Goal: Contribute content

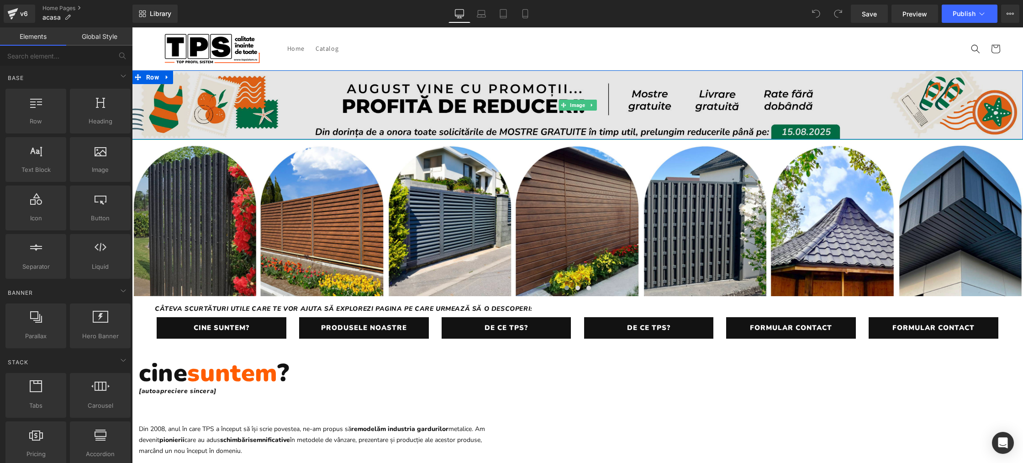
click at [463, 103] on img at bounding box center [577, 104] width 891 height 69
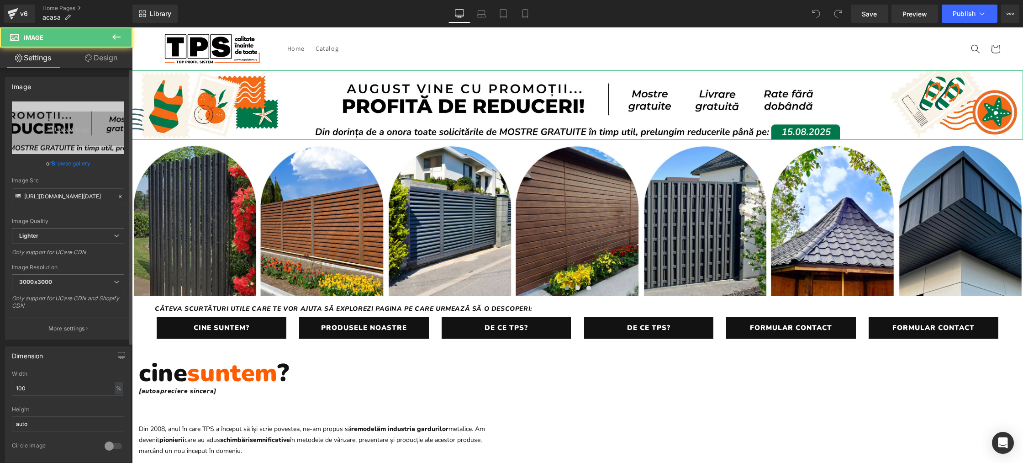
click at [68, 165] on link "Browse gallery" at bounding box center [71, 163] width 39 height 16
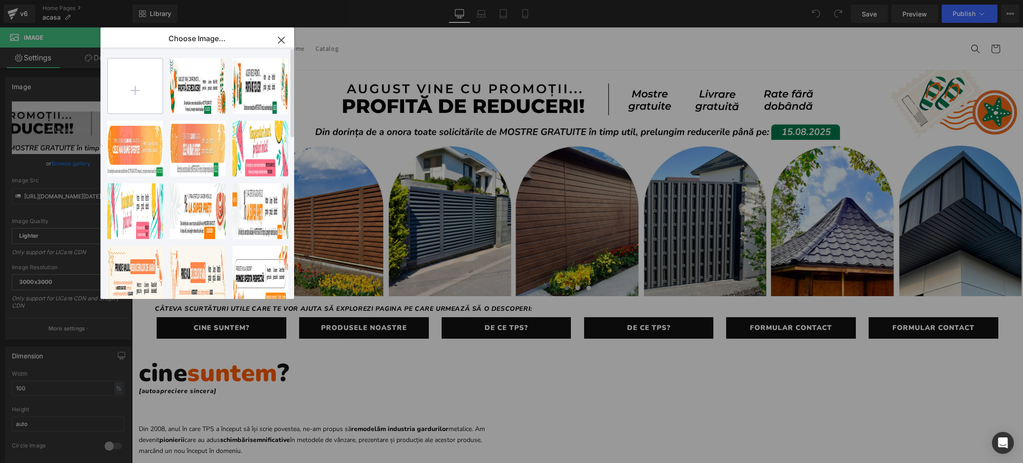
click at [158, 99] on input "file" at bounding box center [135, 85] width 55 height 55
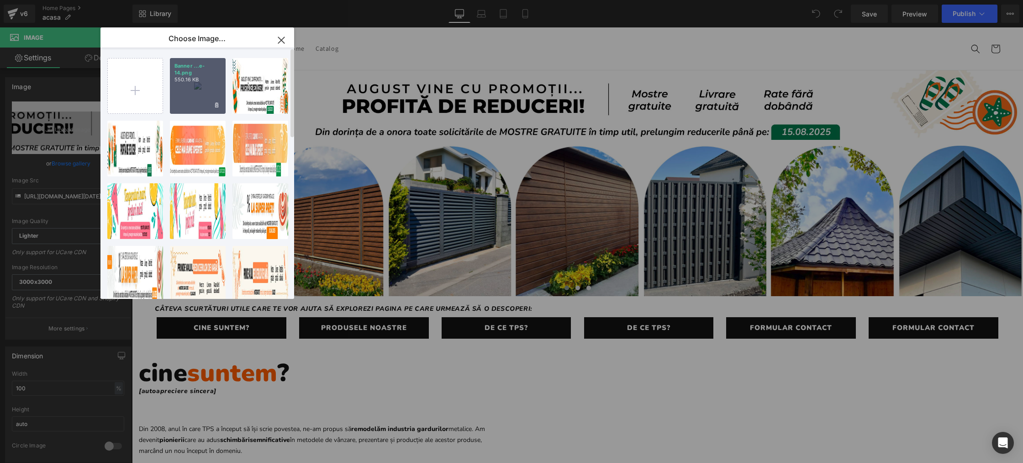
click at [180, 89] on div "Banner ...e-14.png 550.16 KB" at bounding box center [198, 86] width 56 height 56
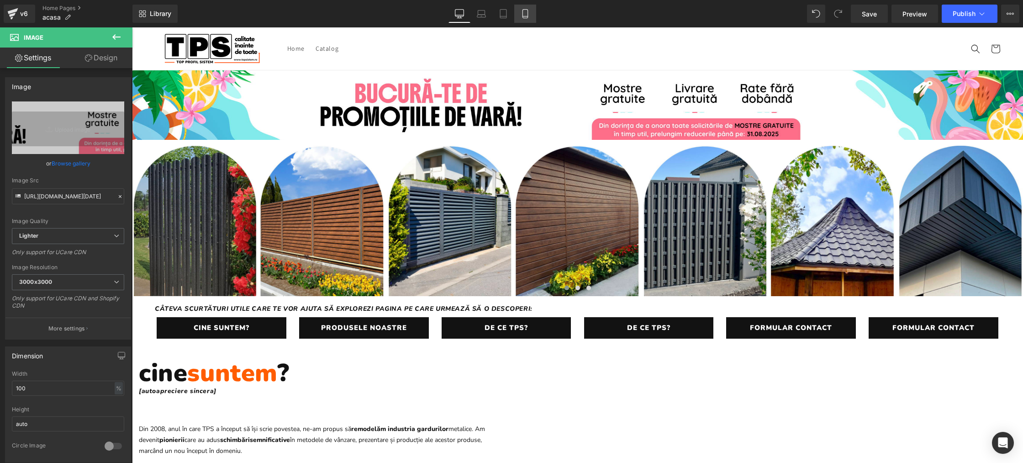
click at [522, 13] on icon at bounding box center [524, 13] width 9 height 9
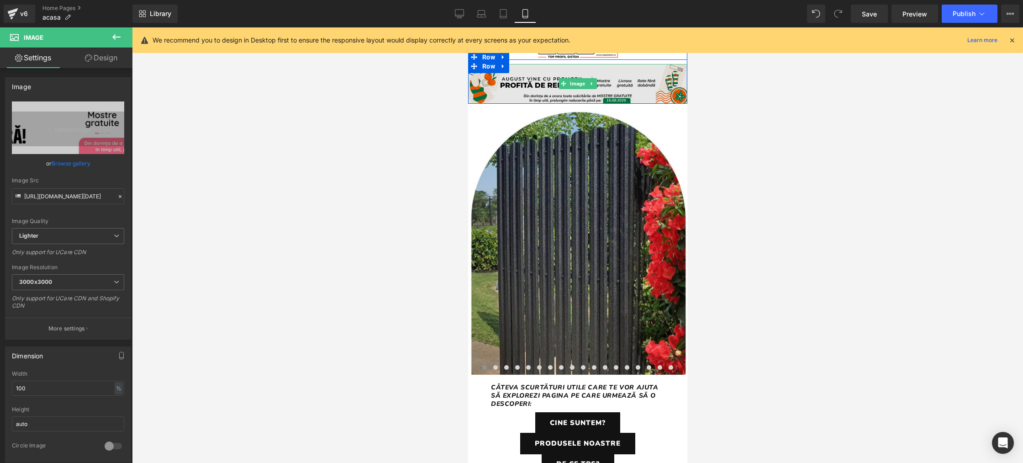
click at [520, 94] on img at bounding box center [577, 84] width 219 height 40
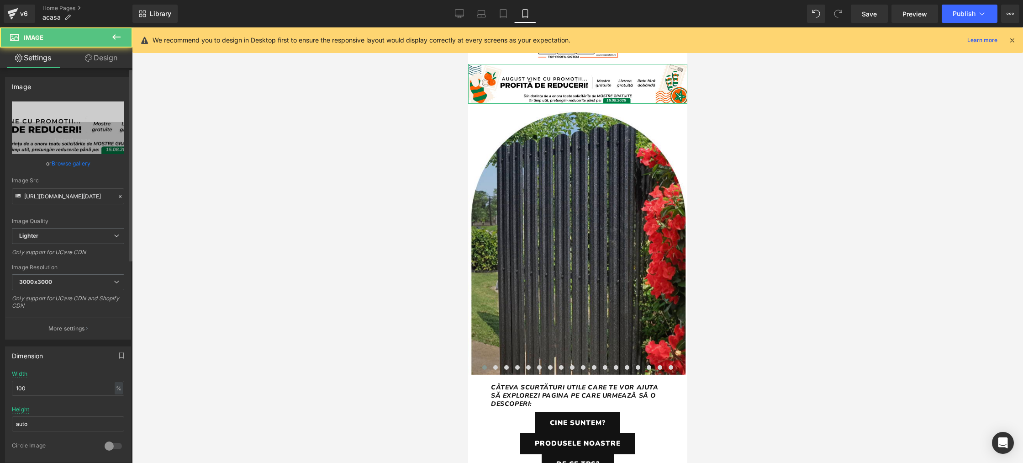
click at [71, 164] on link "Browse gallery" at bounding box center [71, 163] width 39 height 16
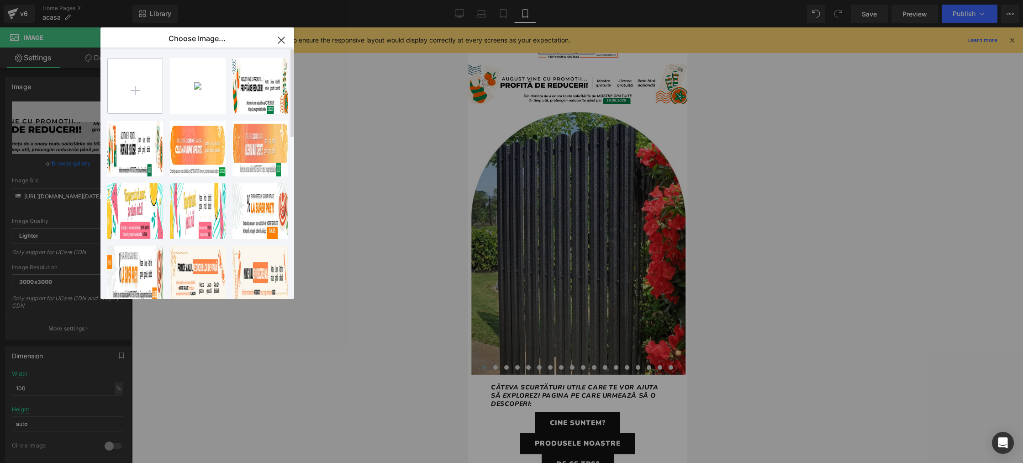
click at [141, 95] on input "file" at bounding box center [135, 85] width 55 height 55
type input "C:\fakepath\Banner august promo mobil-16.png"
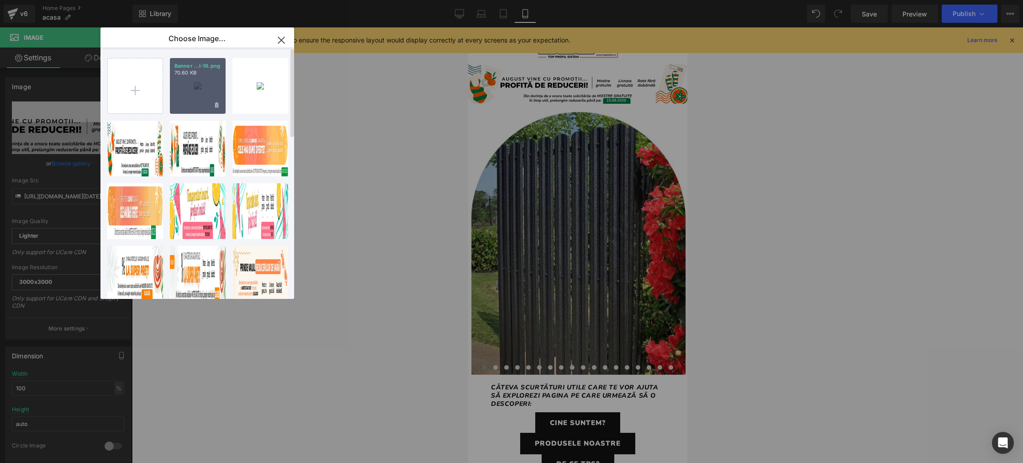
click at [198, 88] on div "Banner ...l-16.png 70.60 KB" at bounding box center [198, 86] width 56 height 56
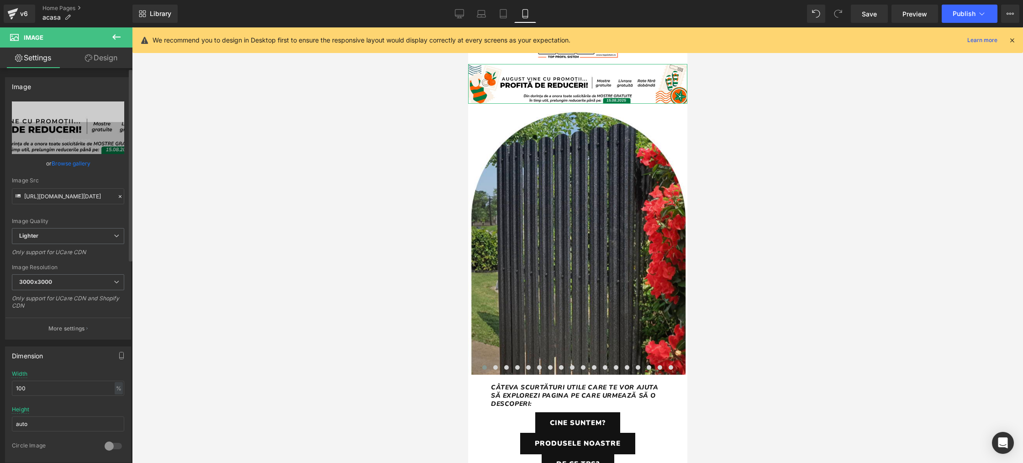
click at [78, 159] on link "Browse gallery" at bounding box center [71, 163] width 39 height 16
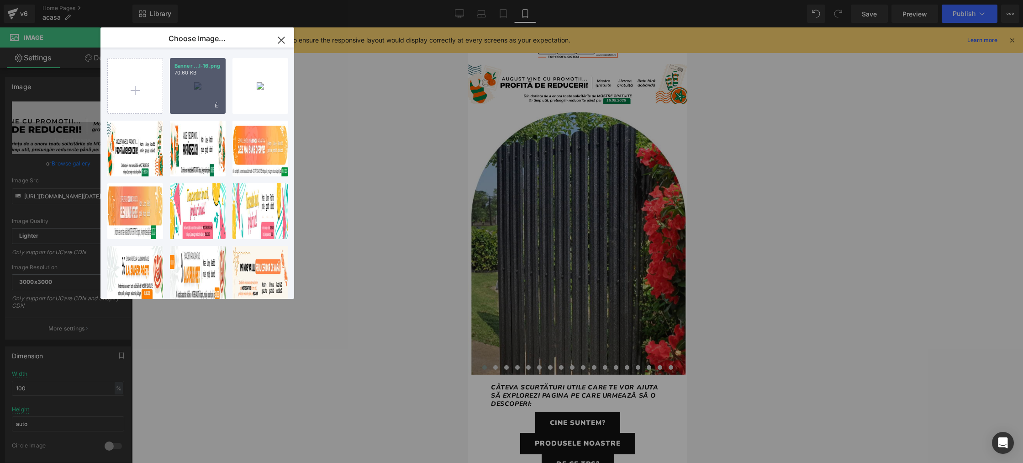
click at [200, 91] on div "Banner ...l-16.png 70.60 KB" at bounding box center [198, 86] width 56 height 56
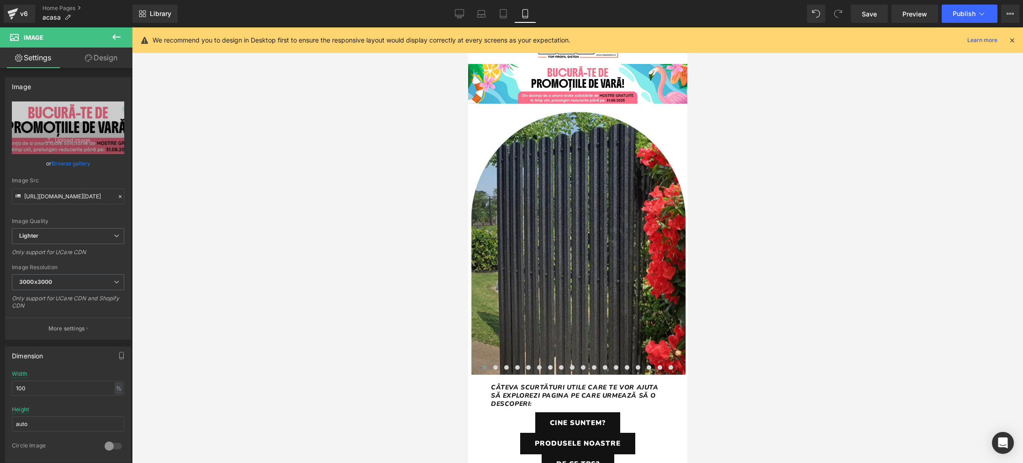
click at [1013, 41] on icon at bounding box center [1012, 40] width 8 height 8
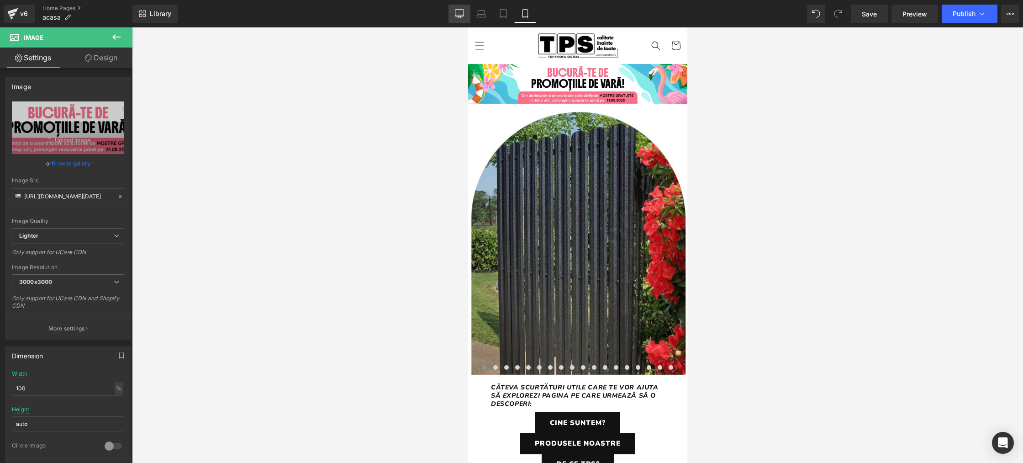
click at [461, 8] on link "Desktop" at bounding box center [459, 14] width 22 height 18
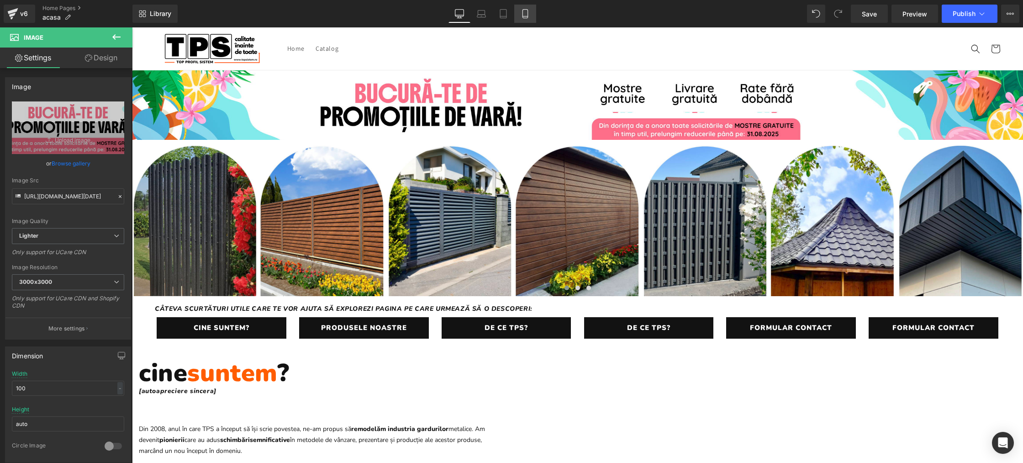
click at [518, 7] on link "Mobile" at bounding box center [525, 14] width 22 height 18
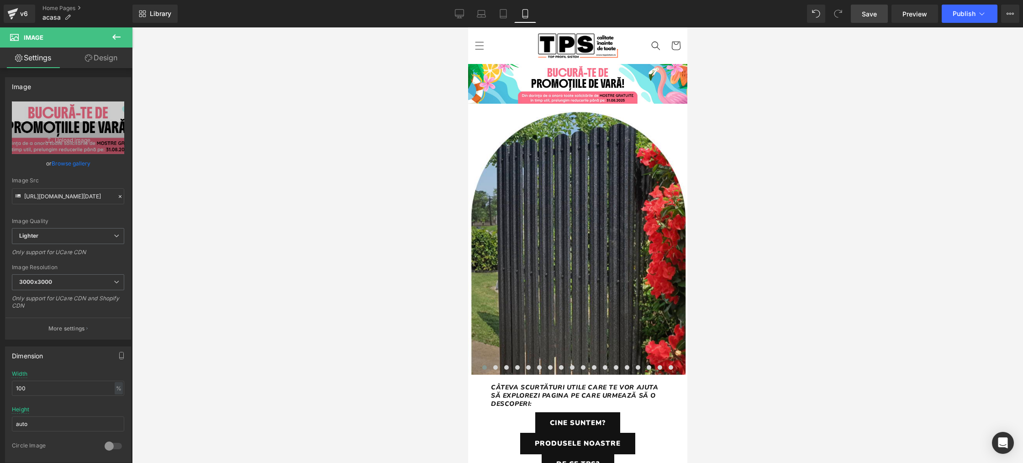
click at [868, 14] on span "Save" at bounding box center [869, 14] width 15 height 10
click at [977, 19] on button "Publish" at bounding box center [969, 14] width 56 height 18
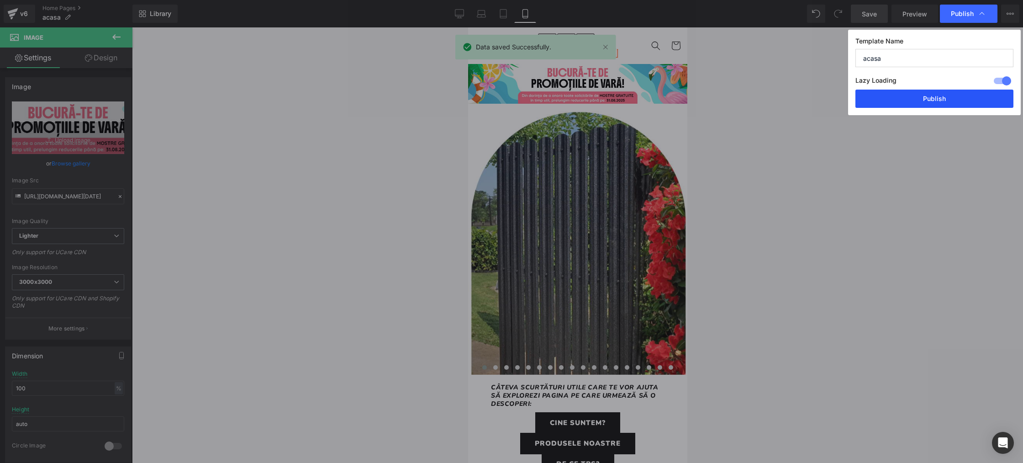
click at [934, 102] on button "Publish" at bounding box center [934, 98] width 158 height 18
